Goal: Task Accomplishment & Management: Complete application form

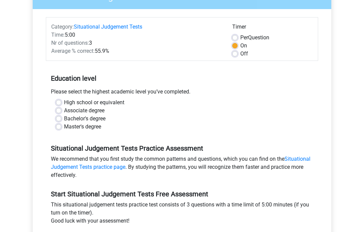
scroll to position [70, 0]
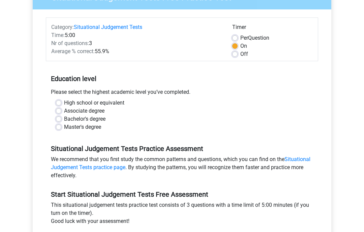
click at [94, 128] on label "Master's degree" at bounding box center [82, 127] width 37 height 8
click at [61, 128] on input "Master's degree" at bounding box center [58, 126] width 5 height 7
radio input "true"
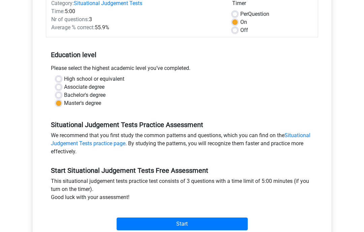
scroll to position [99, 0]
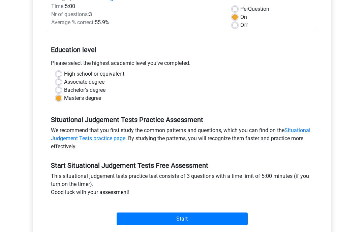
click at [175, 211] on div "Start" at bounding box center [182, 214] width 272 height 24
click at [181, 221] on input "Start" at bounding box center [181, 219] width 131 height 13
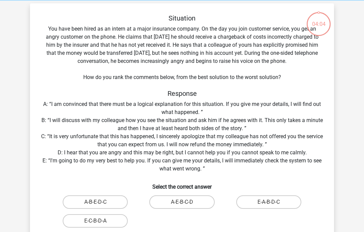
scroll to position [28, 0]
click at [254, 202] on label "E-A-B-D-C" at bounding box center [268, 202] width 65 height 13
click at [268, 202] on input "E-A-B-D-C" at bounding box center [270, 204] width 4 height 4
radio input "true"
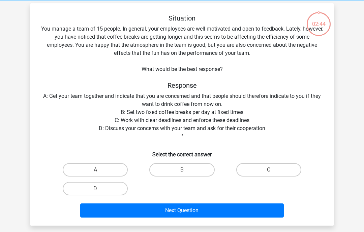
scroll to position [31, 0]
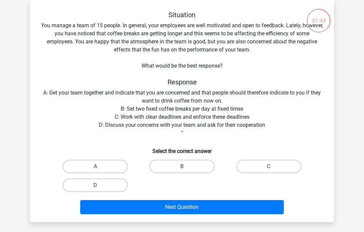
click at [99, 187] on input "D" at bounding box center [97, 187] width 4 height 4
radio input "true"
click at [181, 207] on button "Next Question" at bounding box center [182, 207] width 204 height 14
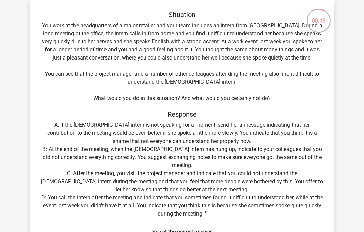
radio input "true"
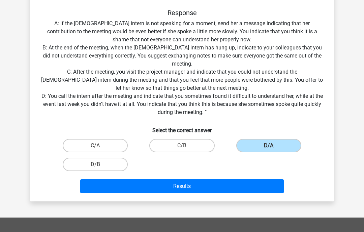
scroll to position [134, 0]
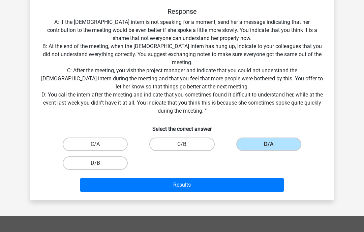
click at [182, 183] on button "Results" at bounding box center [182, 185] width 204 height 14
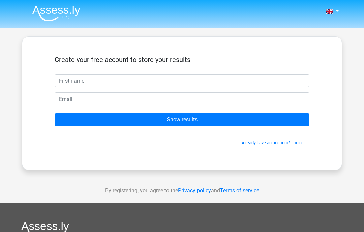
click at [161, 76] on input "text" at bounding box center [182, 80] width 254 height 13
type input "Manojkumar"
click at [177, 164] on div "Create your free account to store your results Manojkumar Show results Already …" at bounding box center [182, 103] width 320 height 134
click at [182, 120] on input "Show results" at bounding box center [182, 119] width 254 height 13
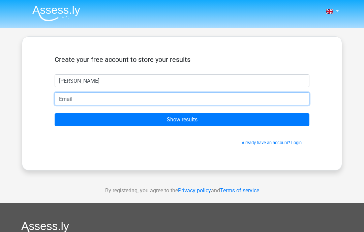
click at [166, 99] on input "email" at bounding box center [182, 99] width 254 height 13
click at [164, 102] on input "email" at bounding box center [182, 99] width 254 height 13
type input "manojkumarchen2@gmail.com"
click at [182, 120] on input "Show results" at bounding box center [182, 119] width 254 height 13
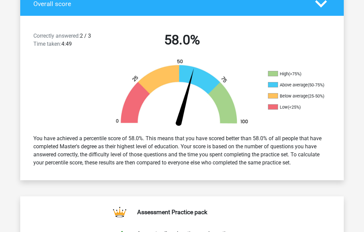
scroll to position [156, 0]
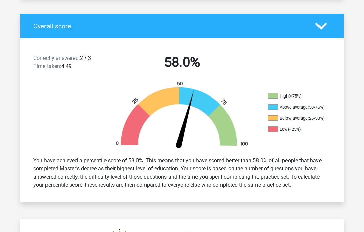
click at [319, 27] on polygon at bounding box center [321, 26] width 12 height 7
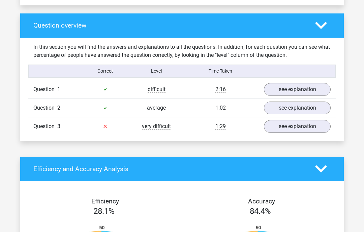
scroll to position [310, 0]
click at [294, 128] on link "see explanation" at bounding box center [297, 126] width 67 height 13
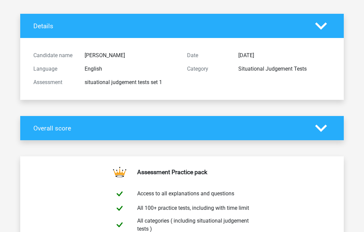
scroll to position [0, 0]
